Goal: Navigation & Orientation: Find specific page/section

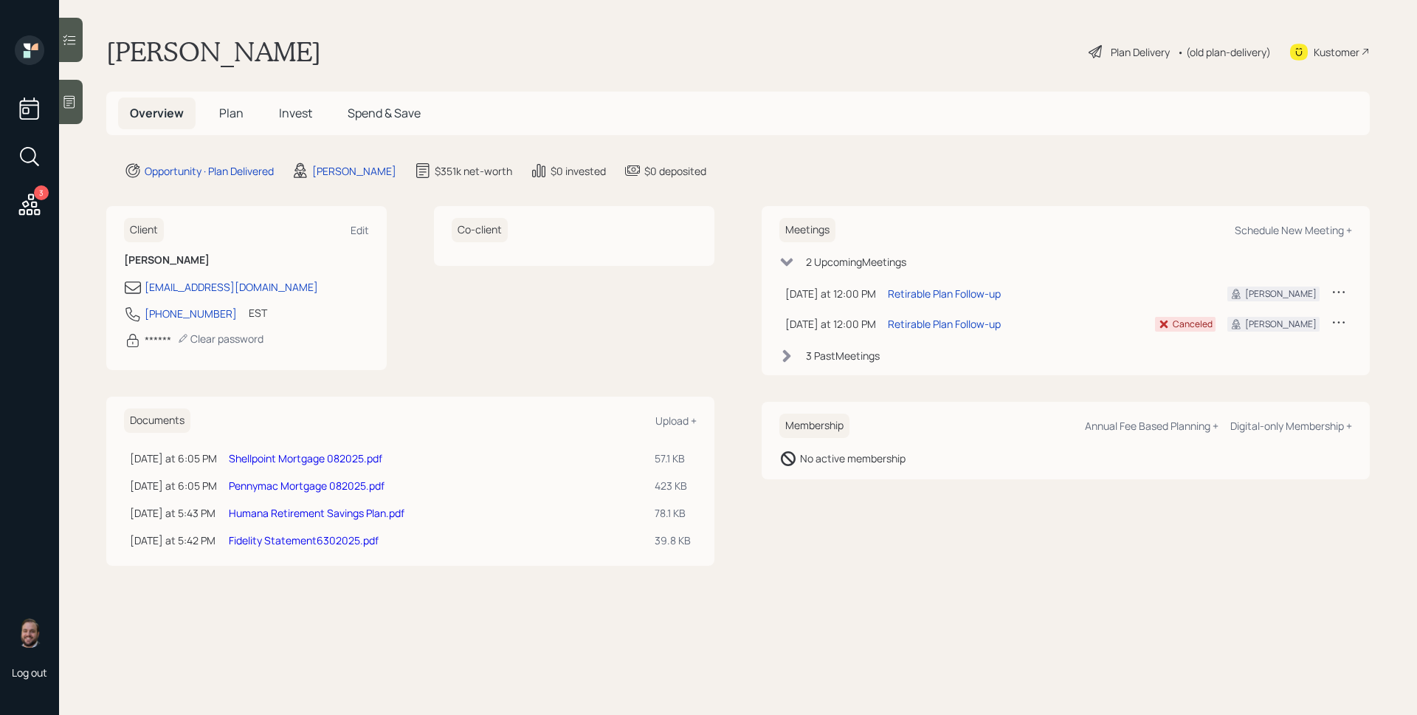
click at [234, 116] on span "Plan" at bounding box center [231, 113] width 24 height 16
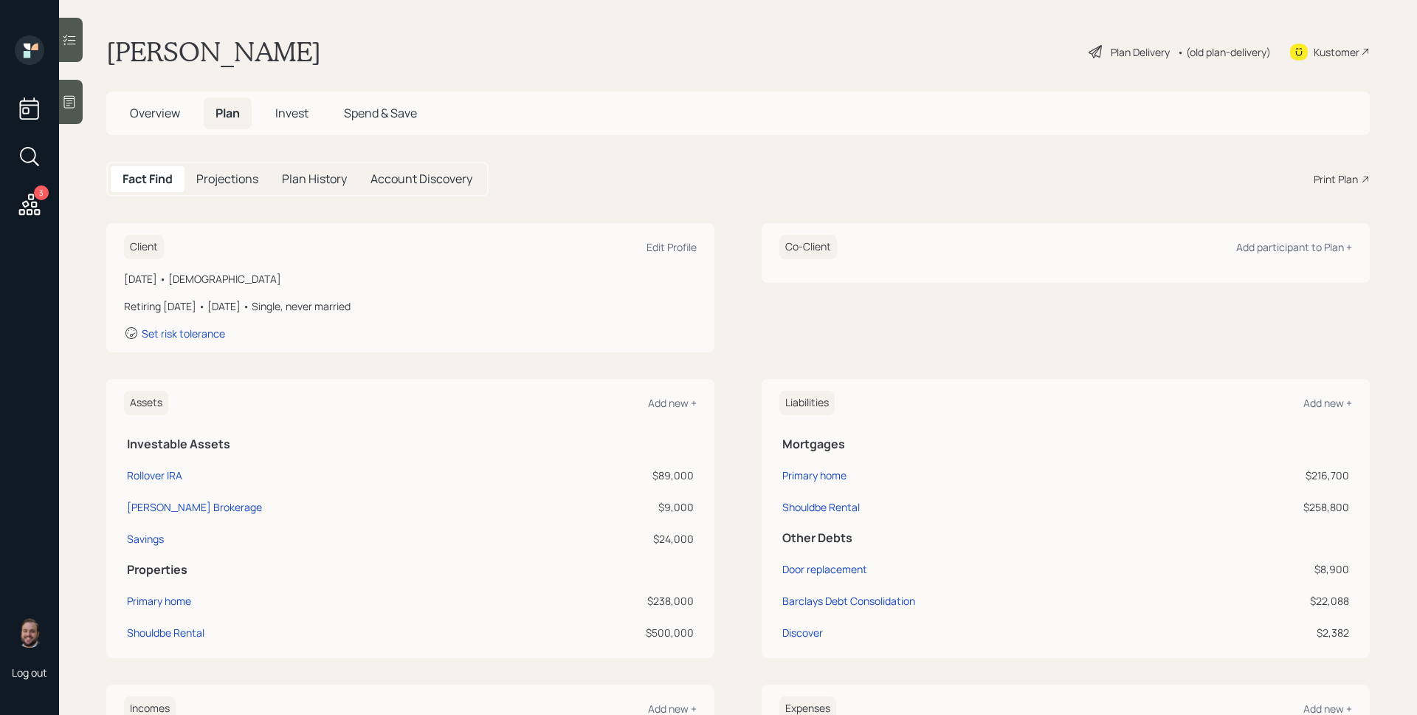
click at [164, 109] on span "Overview" at bounding box center [155, 113] width 50 height 16
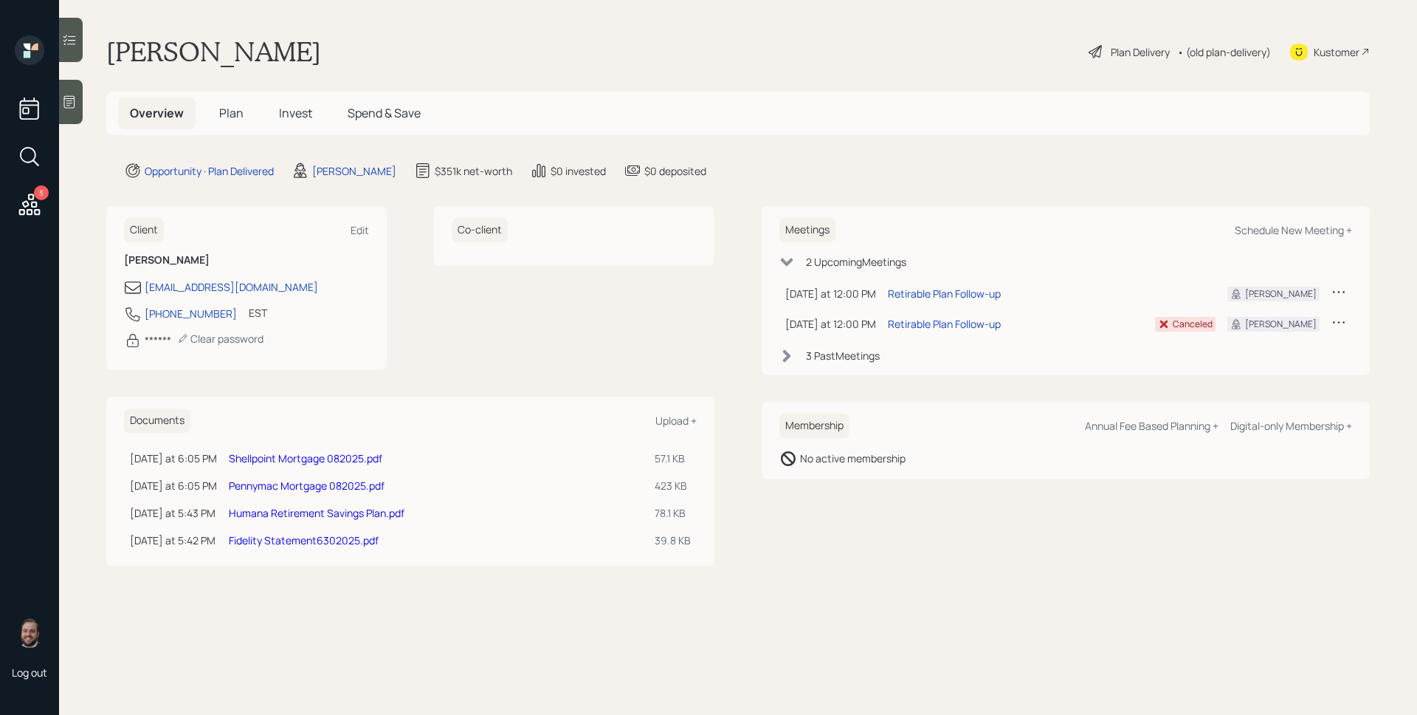
click at [241, 114] on span "Plan" at bounding box center [231, 113] width 24 height 16
